Goal: Navigation & Orientation: Find specific page/section

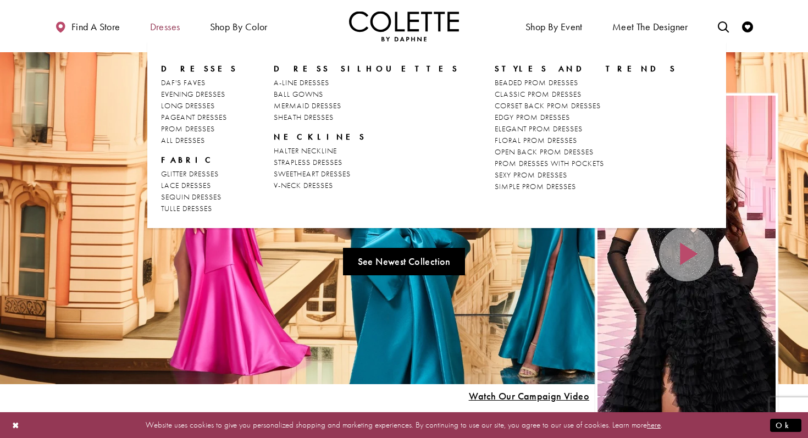
click at [161, 29] on span "Dresses" at bounding box center [165, 26] width 30 height 11
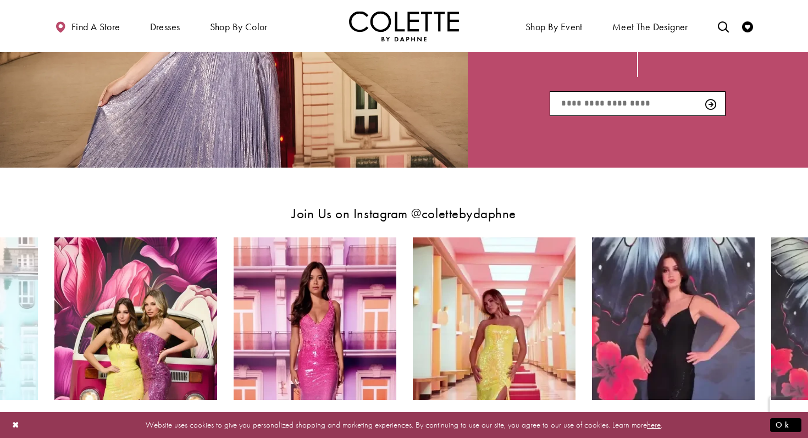
scroll to position [2082, 0]
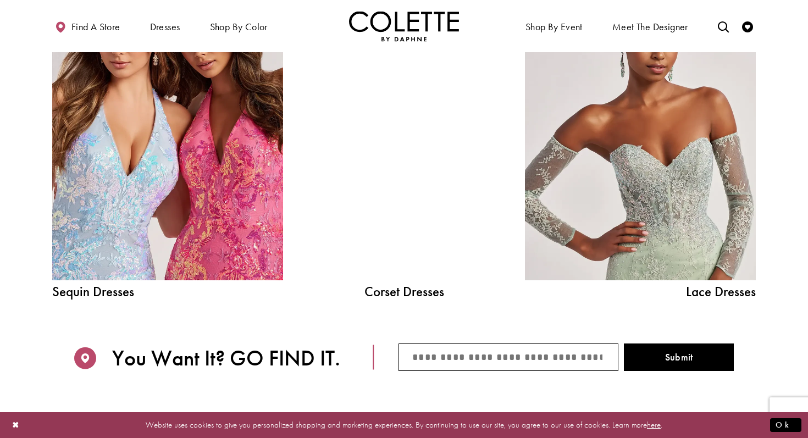
scroll to position [1164, 0]
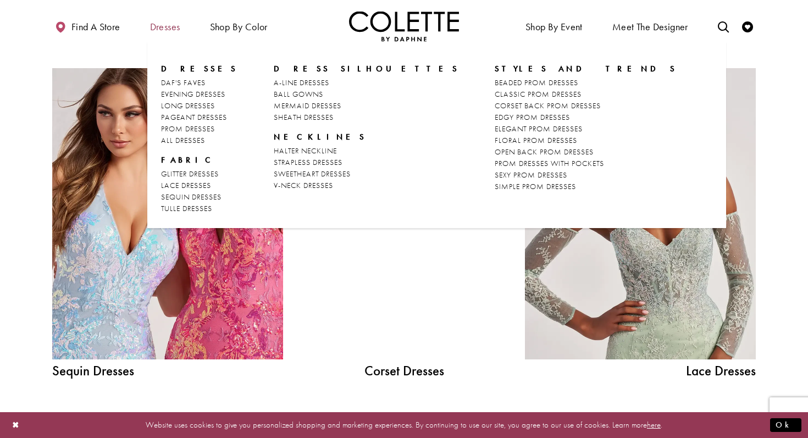
click at [170, 29] on span "Dresses" at bounding box center [165, 26] width 30 height 11
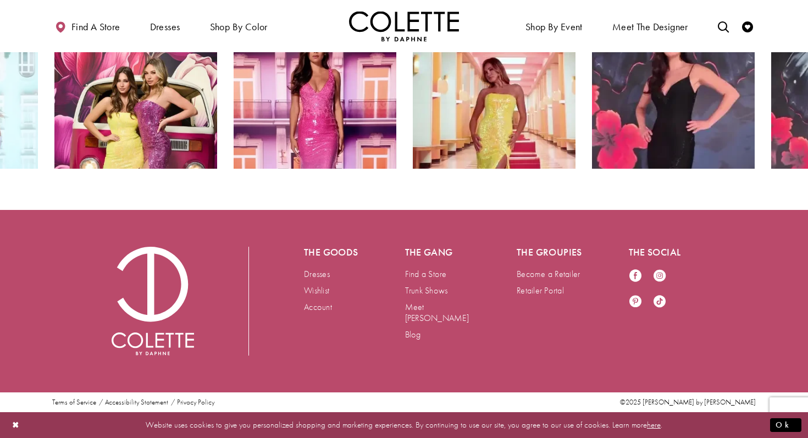
scroll to position [2044, 0]
click at [321, 272] on link "Dresses" at bounding box center [317, 274] width 26 height 12
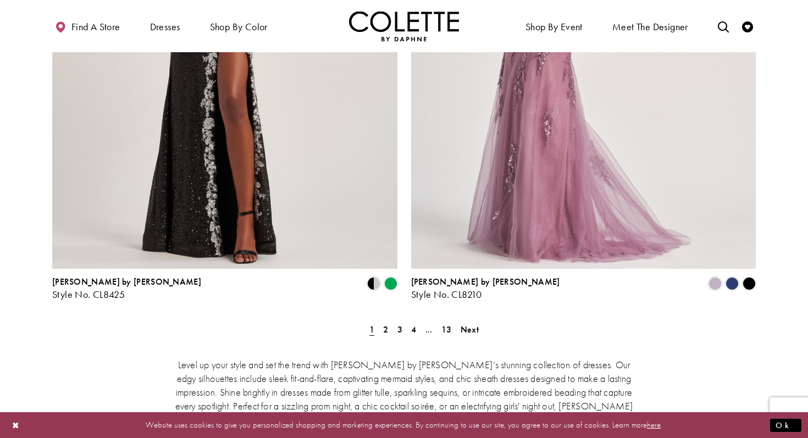
scroll to position [2129, 0]
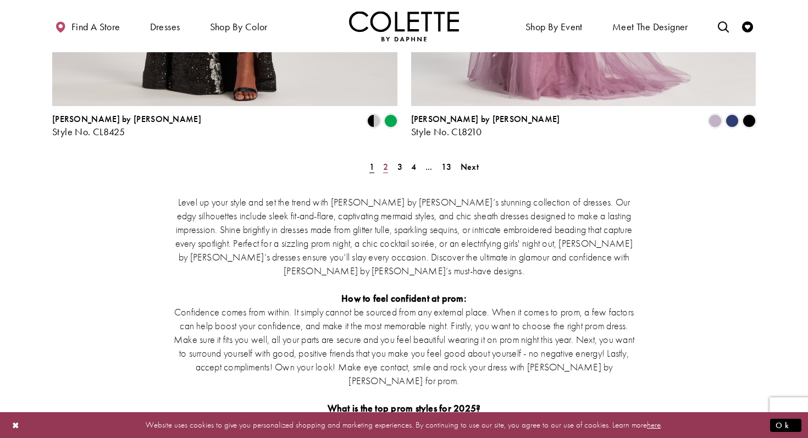
click at [383, 161] on span "2" at bounding box center [385, 167] width 5 height 12
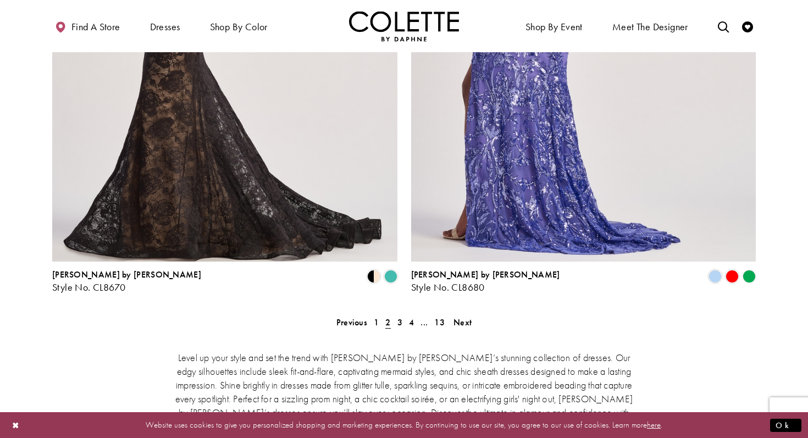
scroll to position [2023, 0]
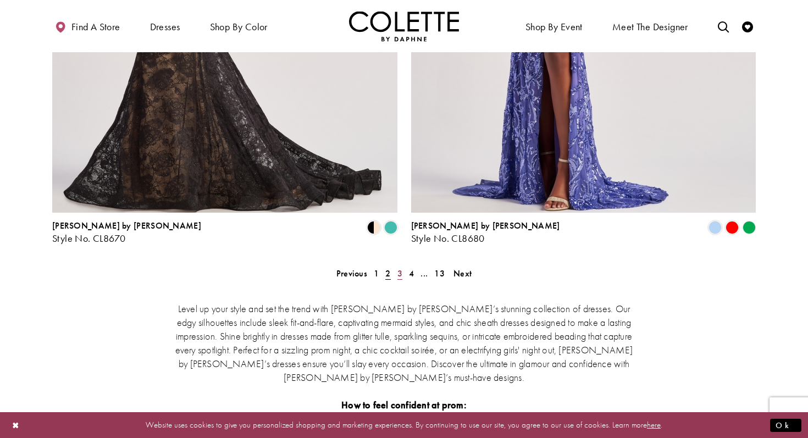
click at [401, 268] on span "3" at bounding box center [400, 274] width 5 height 12
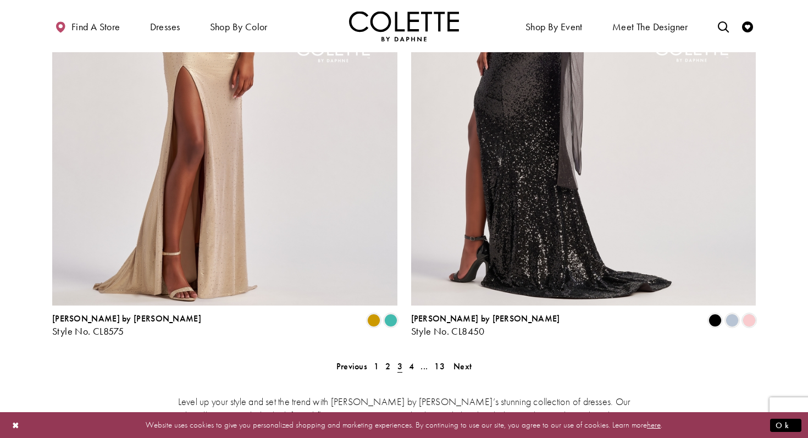
scroll to position [2006, 0]
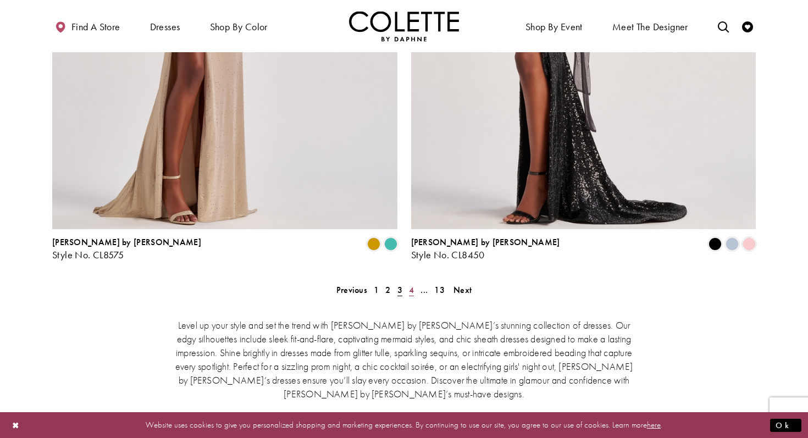
click at [412, 284] on span "4" at bounding box center [411, 290] width 5 height 12
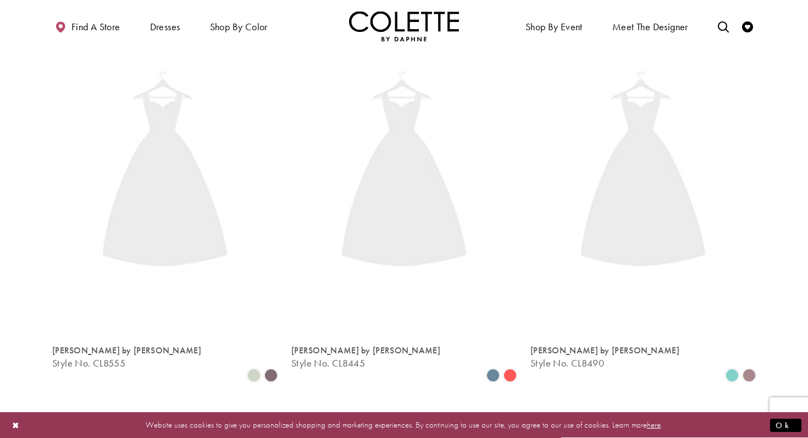
scroll to position [59, 0]
